Goal: Obtain resource: Download file/media

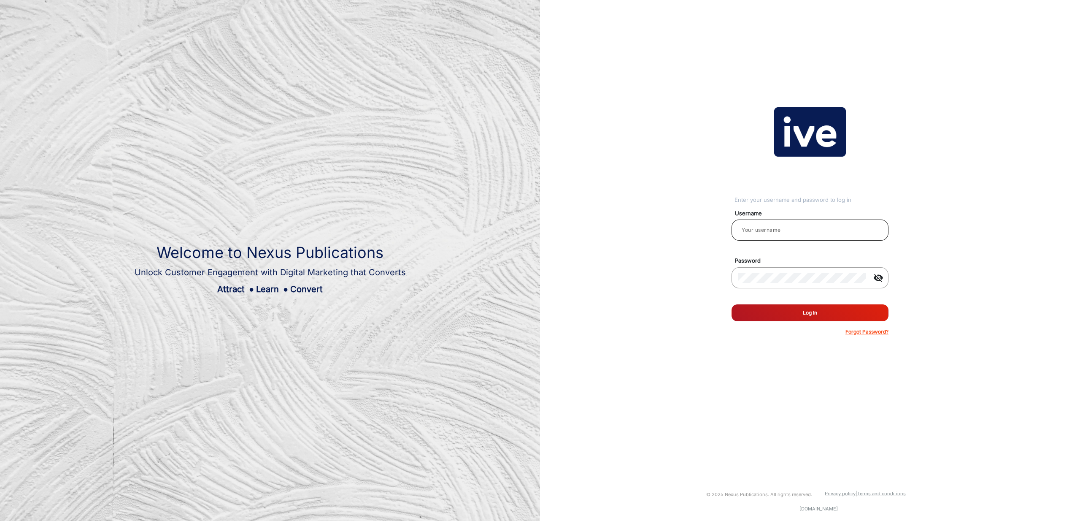
click at [799, 231] on input "email" at bounding box center [809, 230] width 143 height 10
type input "[PERSON_NAME]"
click at [816, 315] on button "Log In" at bounding box center [810, 312] width 157 height 17
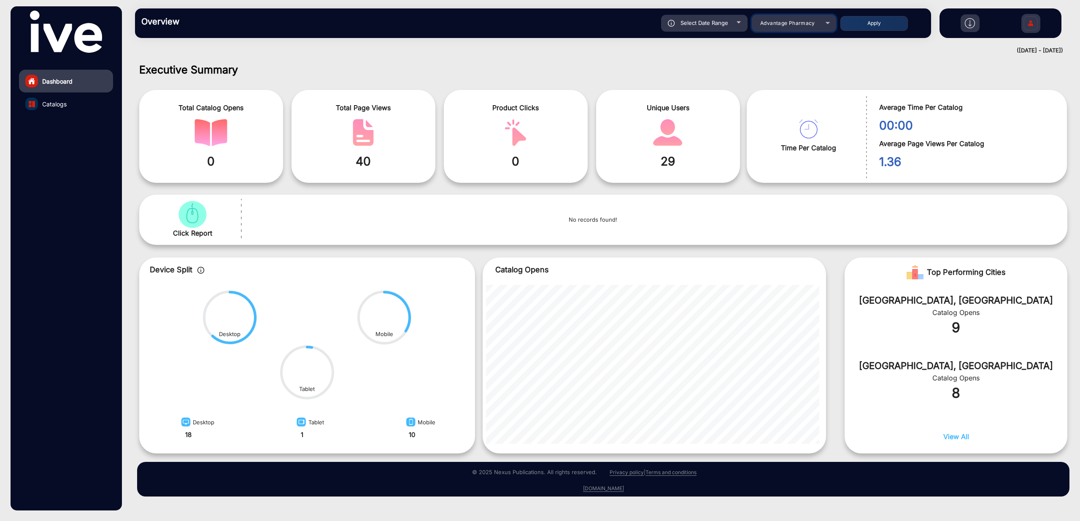
click at [800, 22] on span "Advantage Pharmacy" at bounding box center [787, 23] width 55 height 6
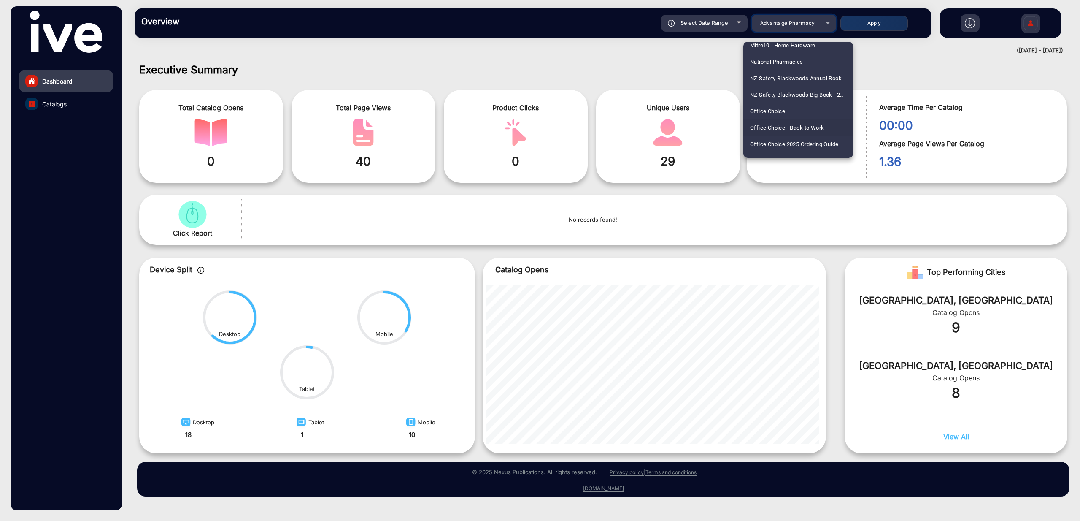
scroll to position [891, 0]
click at [768, 49] on span "JB Hi-fi" at bounding box center [759, 51] width 19 height 16
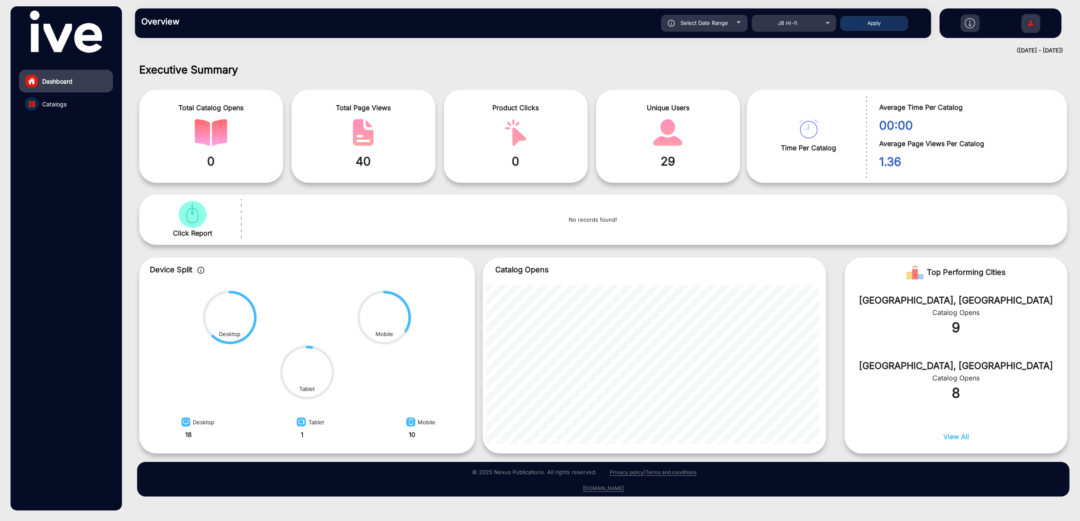
click at [702, 17] on div "Select Date Range" at bounding box center [704, 23] width 87 height 17
type input "[DATE]"
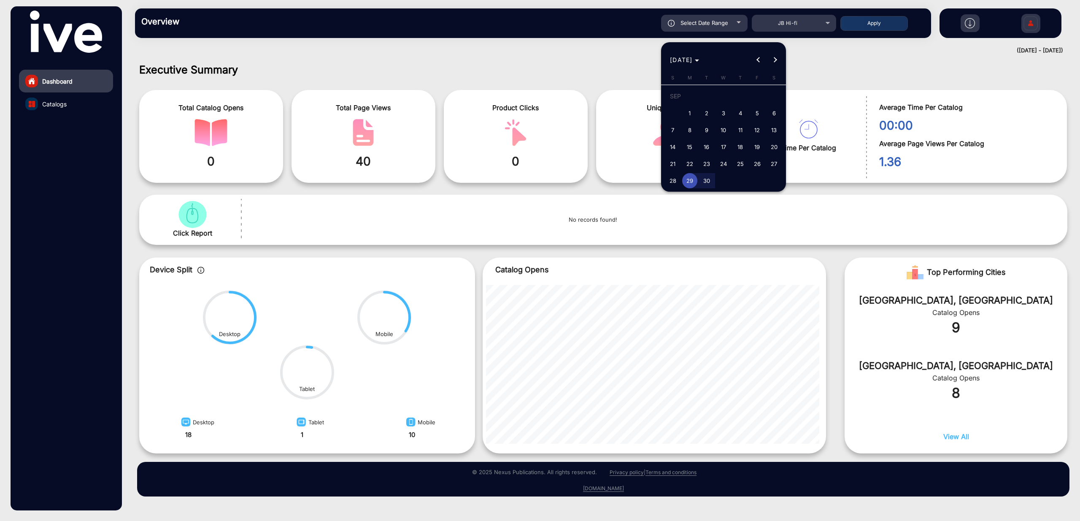
click at [725, 144] on span "17" at bounding box center [723, 146] width 15 height 15
type input "[DATE]"
click at [778, 60] on span "Next month" at bounding box center [775, 59] width 17 height 17
click at [676, 117] on span "5" at bounding box center [672, 115] width 15 height 15
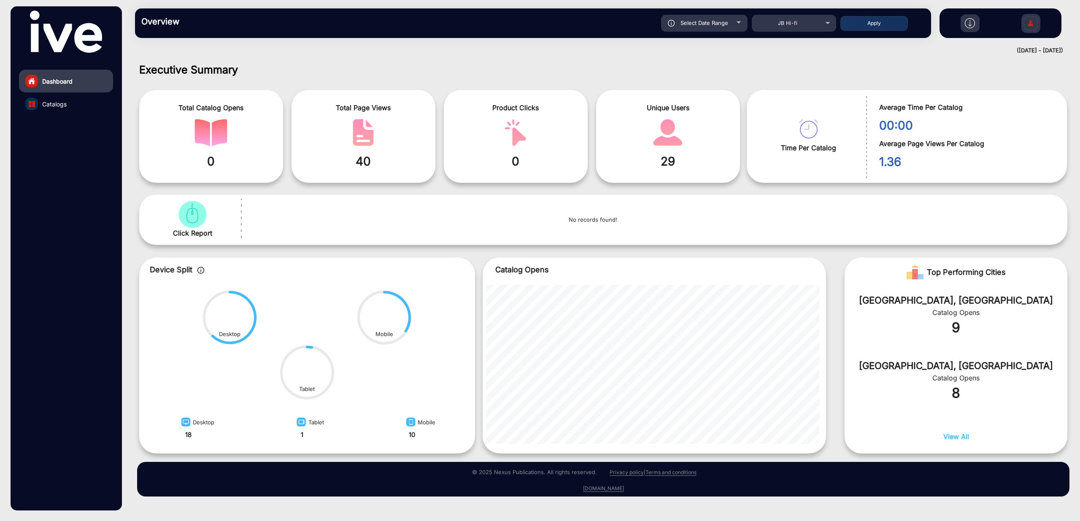
type input "[DATE]"
click at [880, 30] on button "Apply" at bounding box center [875, 23] width 68 height 15
type input "[DATE]"
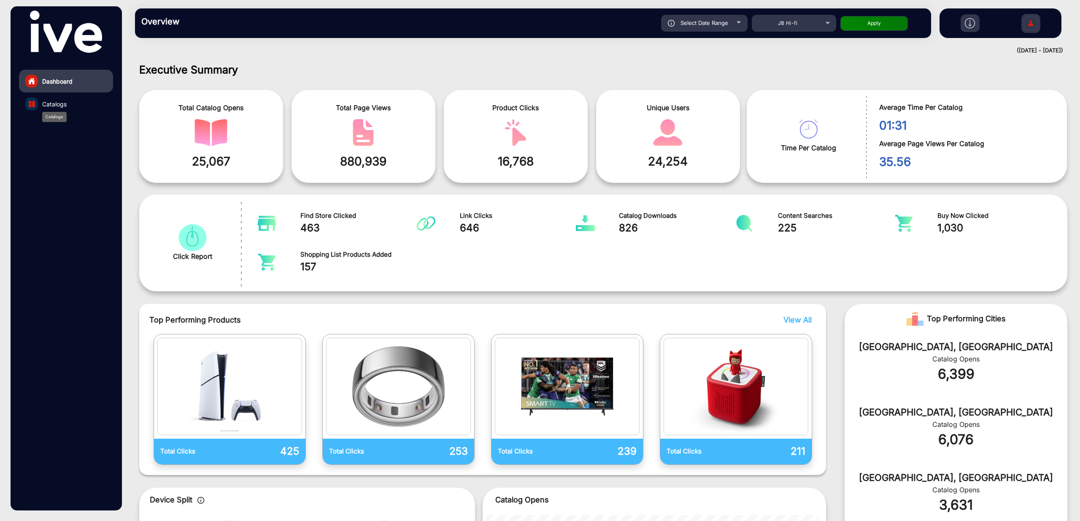
click at [65, 106] on span "Catalogs" at bounding box center [54, 104] width 24 height 9
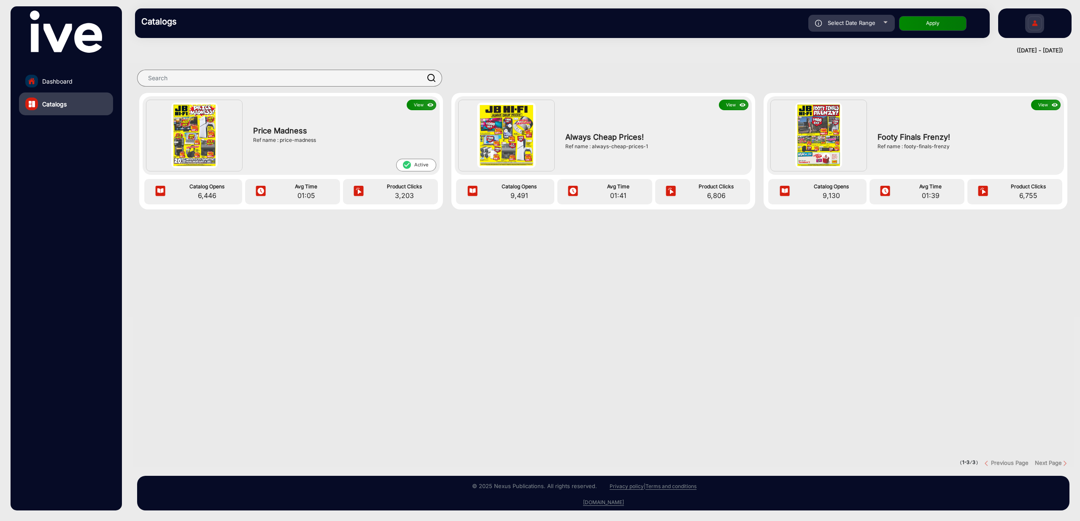
click at [415, 108] on button "View" at bounding box center [422, 105] width 30 height 11
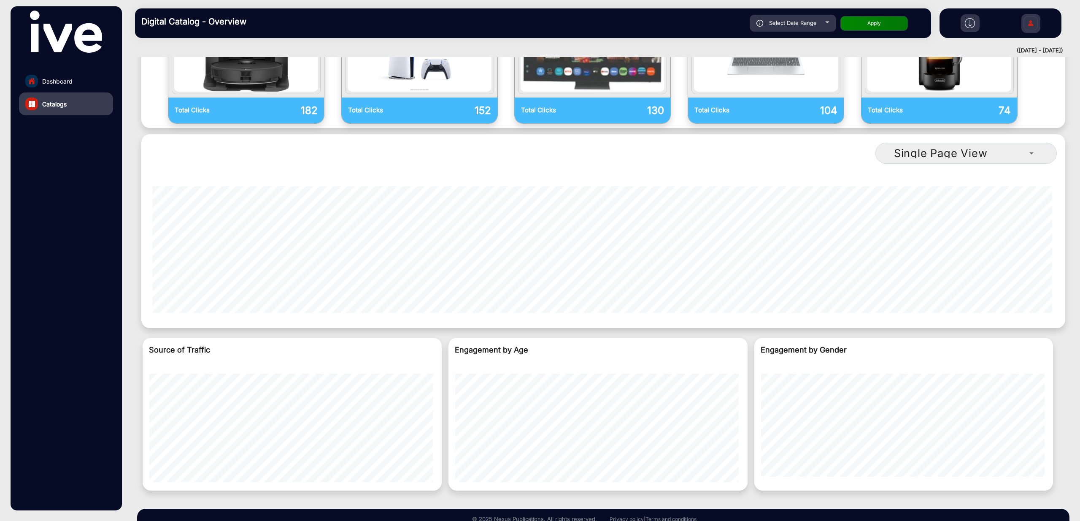
scroll to position [754, 0]
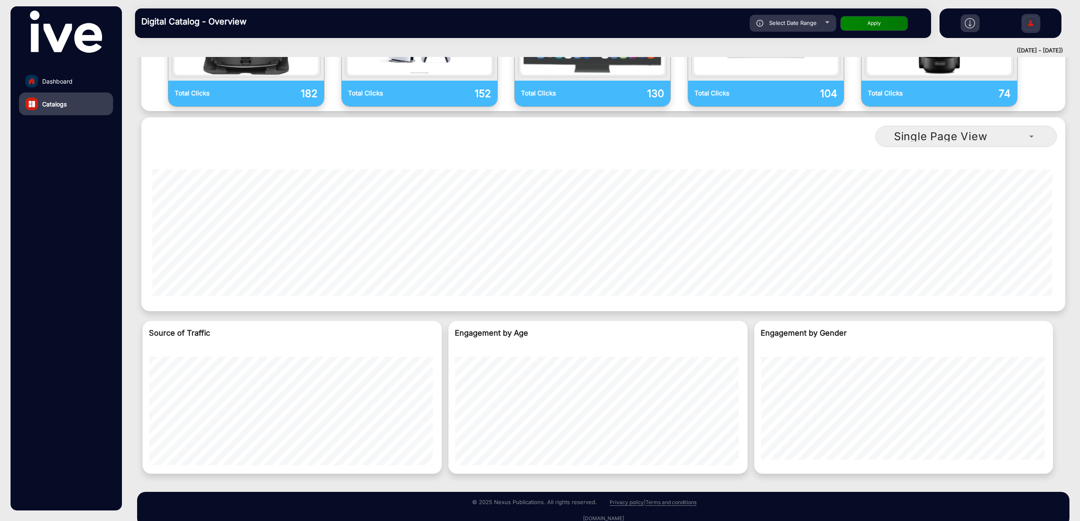
click at [971, 25] on img at bounding box center [970, 23] width 10 height 10
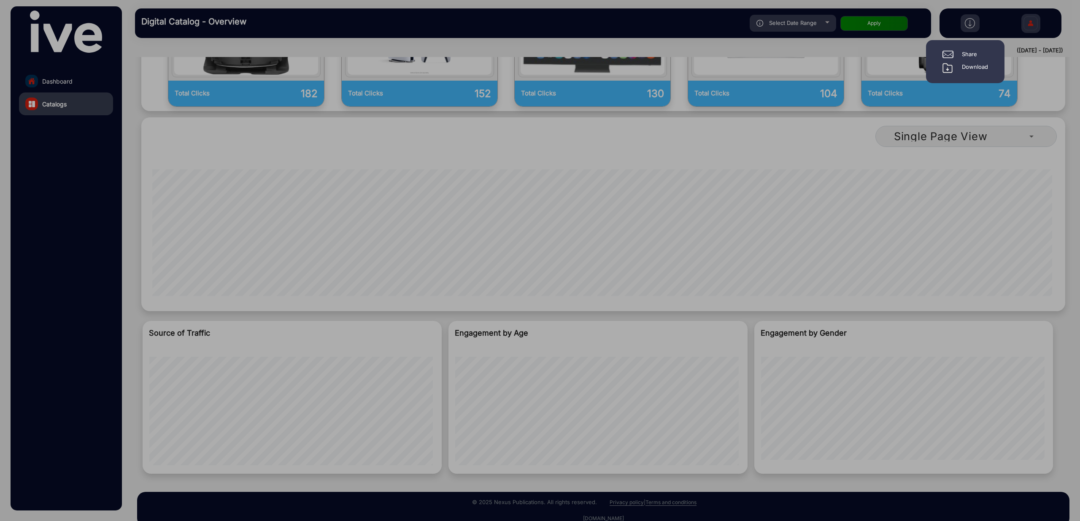
click at [971, 69] on div "Download" at bounding box center [975, 68] width 26 height 10
